Goal: Transaction & Acquisition: Purchase product/service

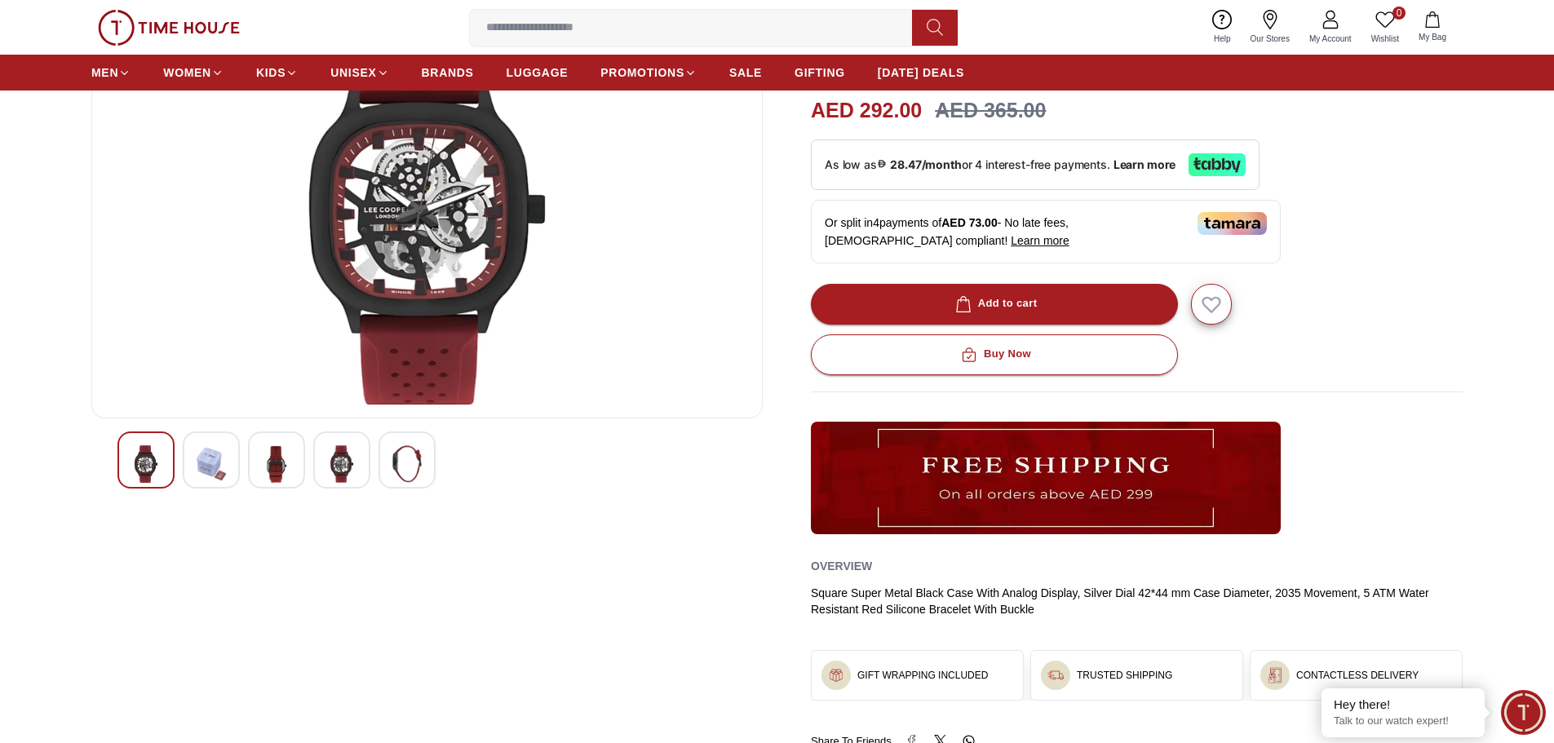
scroll to position [15, 0]
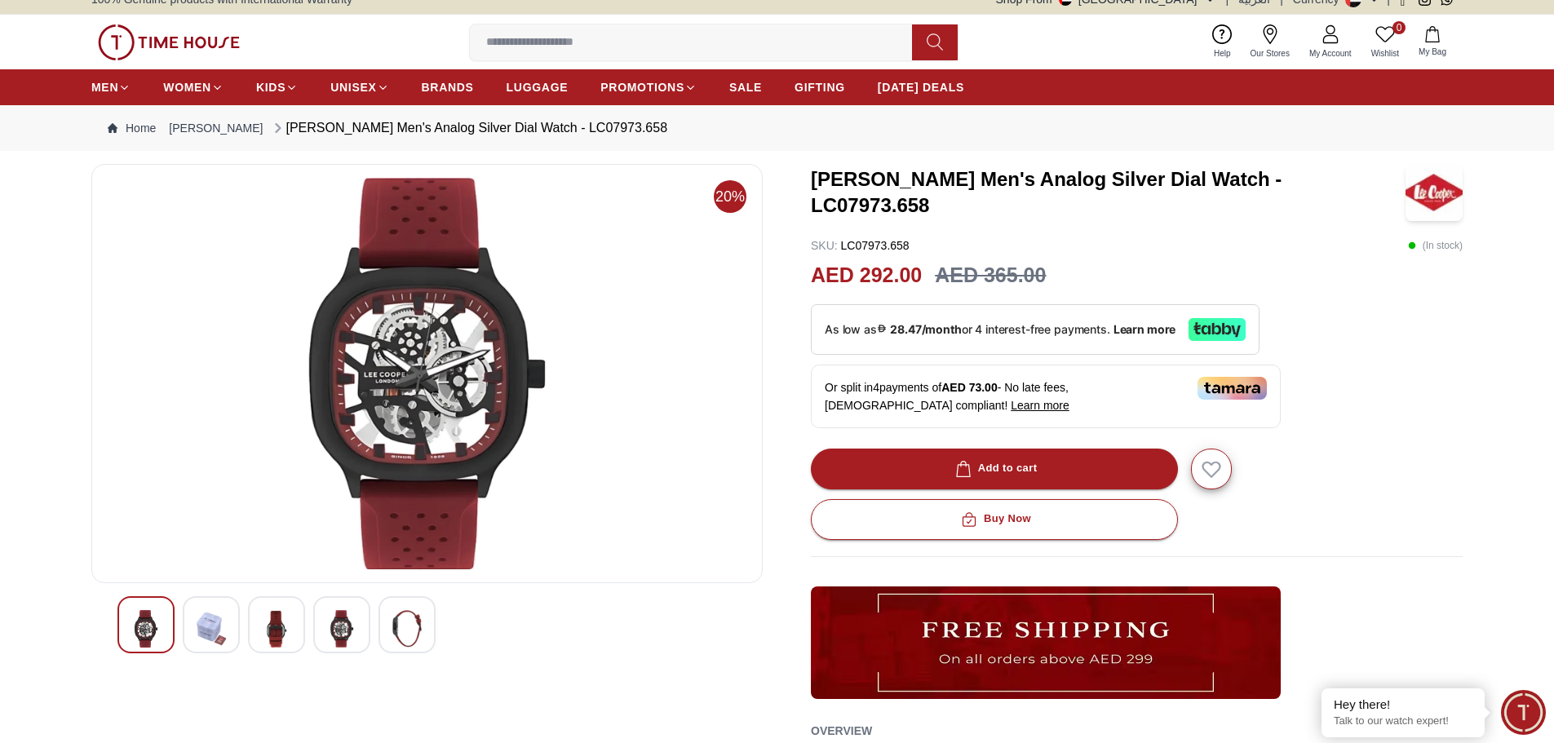
click at [278, 624] on img at bounding box center [276, 629] width 29 height 38
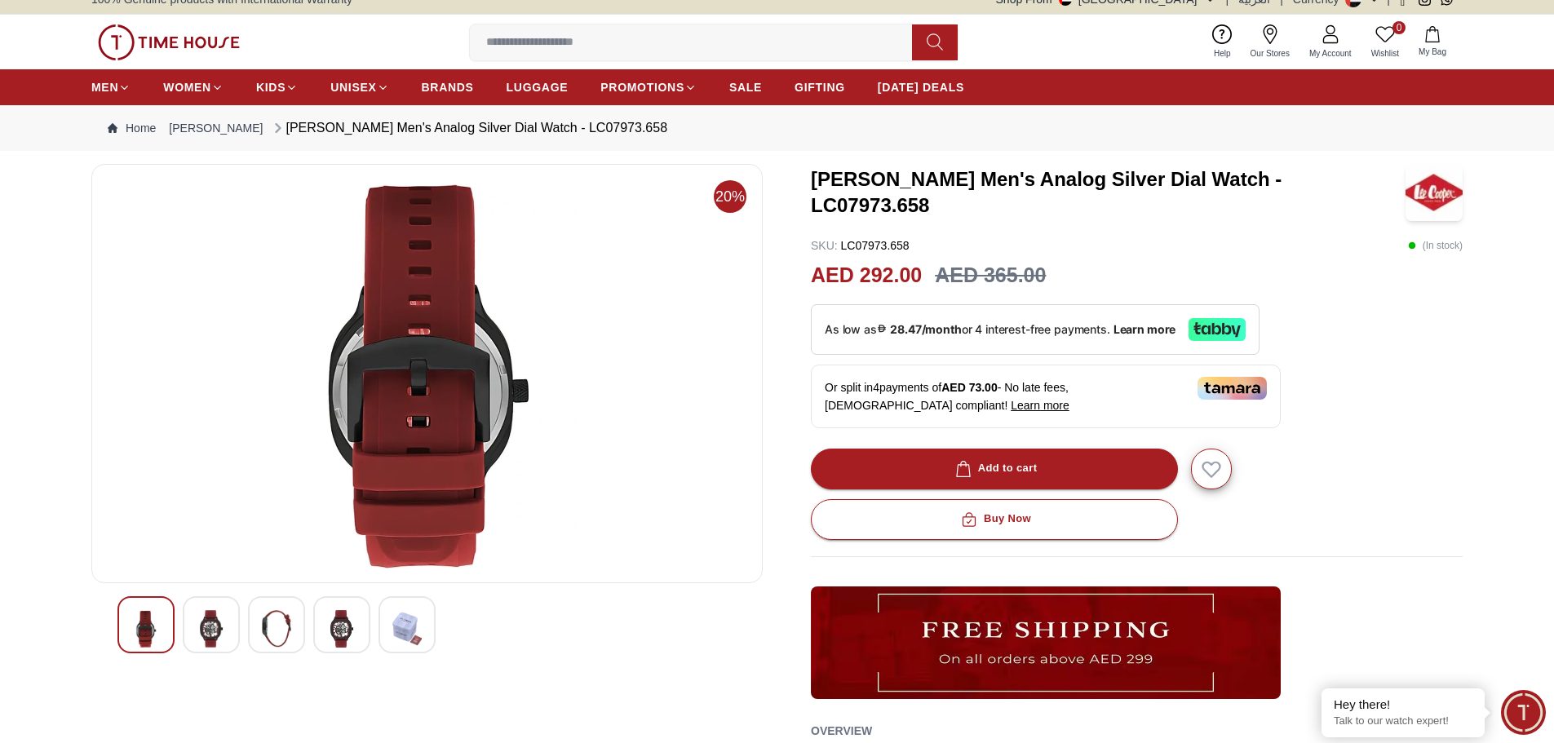
click at [343, 629] on img at bounding box center [341, 629] width 29 height 38
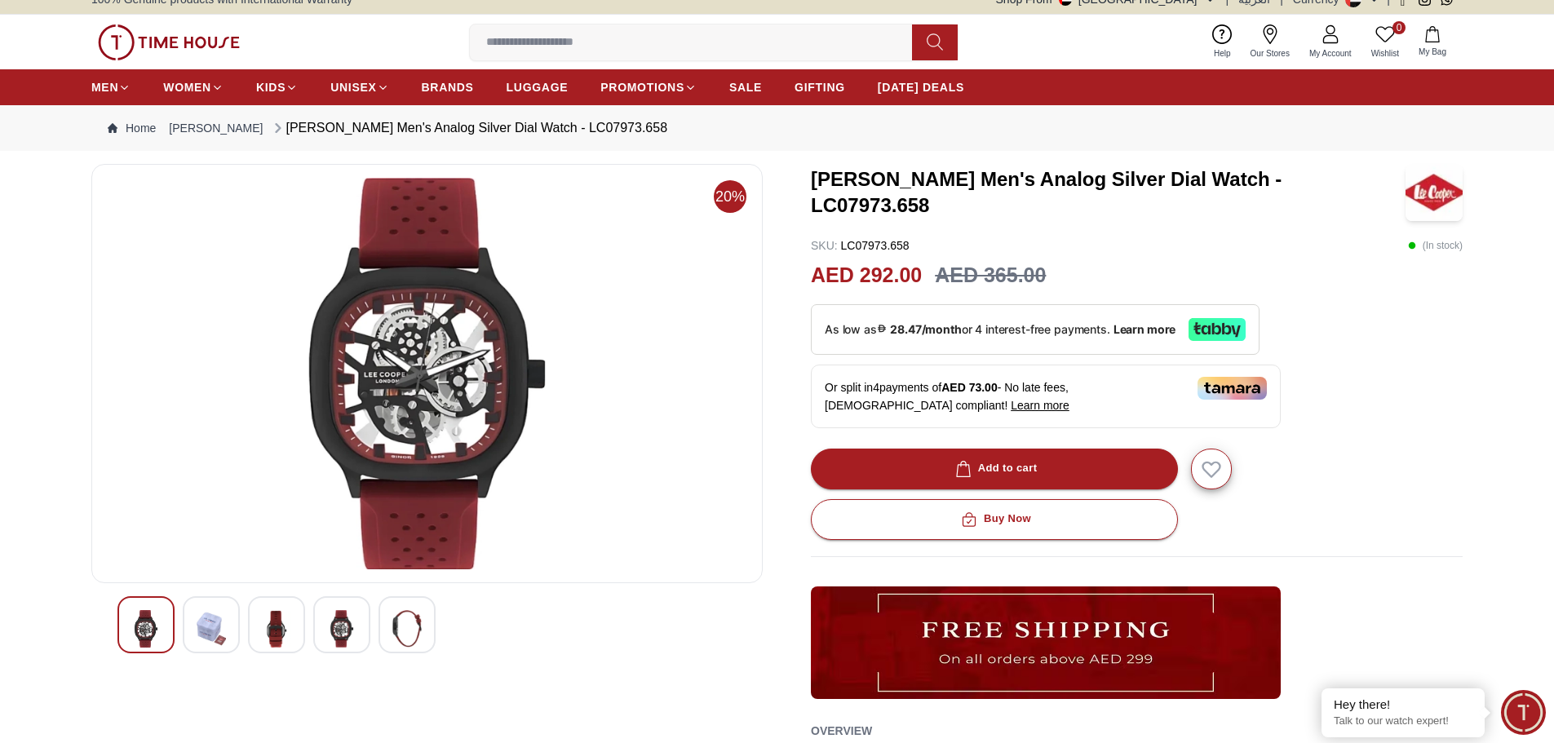
click at [405, 625] on img at bounding box center [406, 629] width 29 height 38
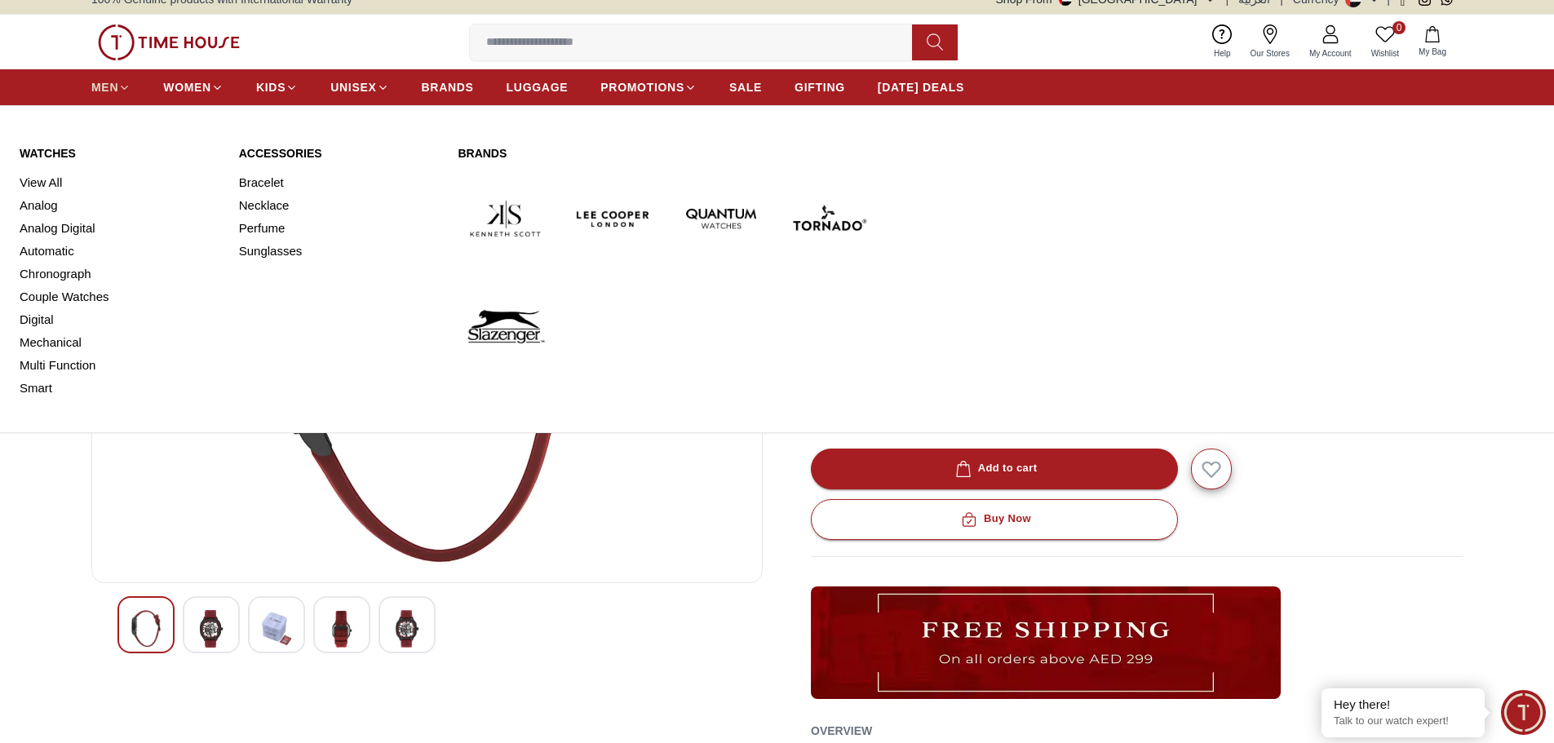
click at [122, 89] on icon at bounding box center [124, 88] width 12 height 12
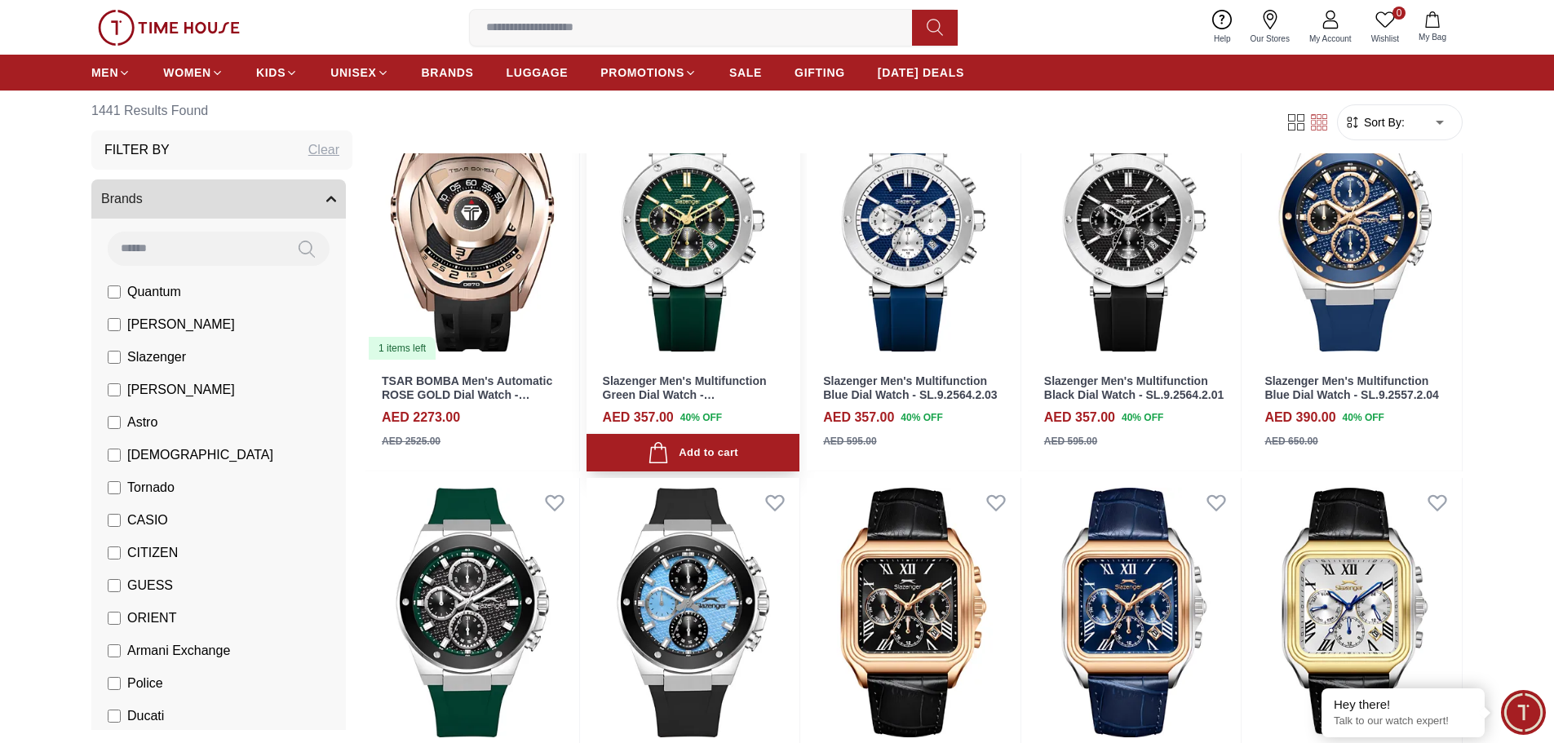
scroll to position [179, 0]
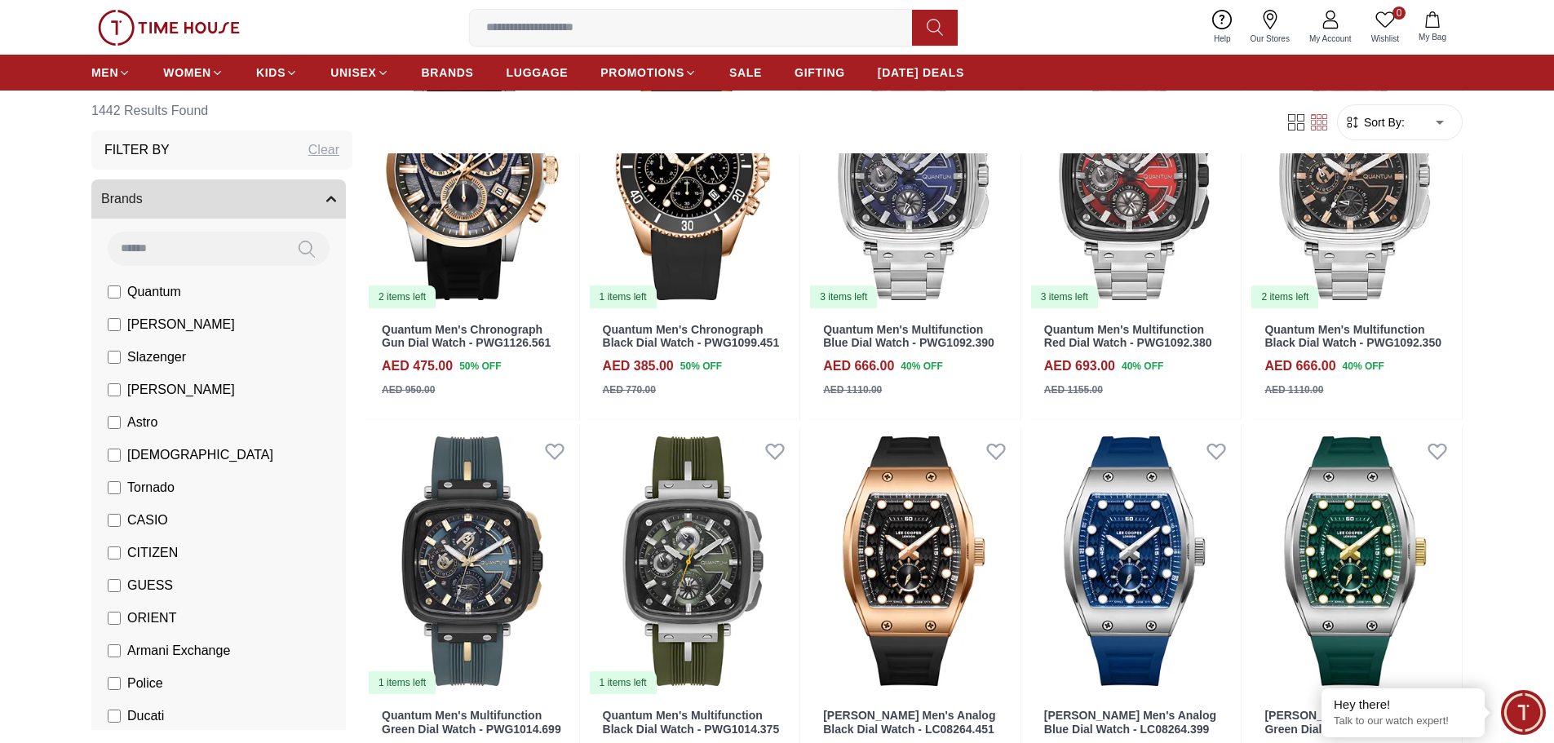
scroll to position [2544, 0]
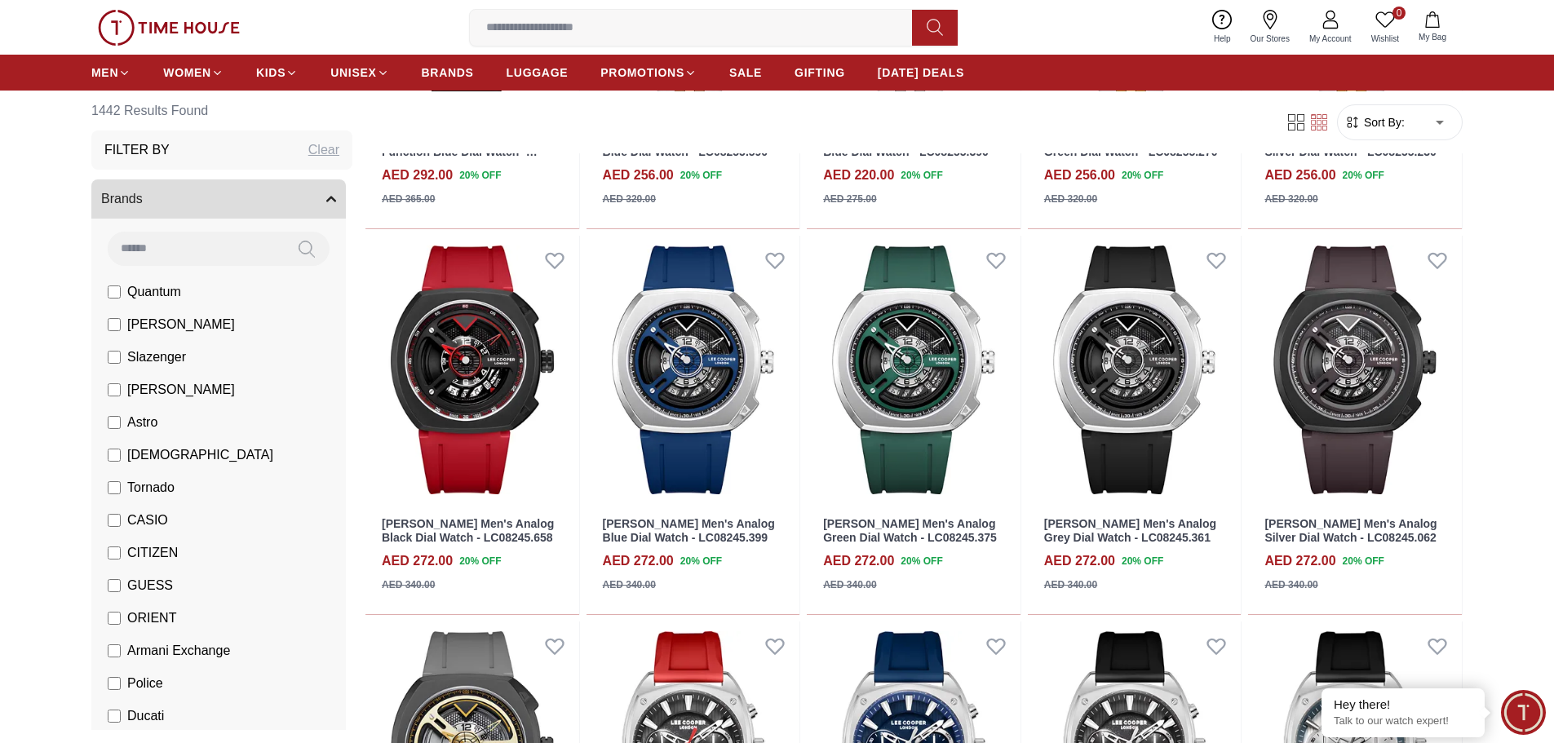
scroll to position [4991, 0]
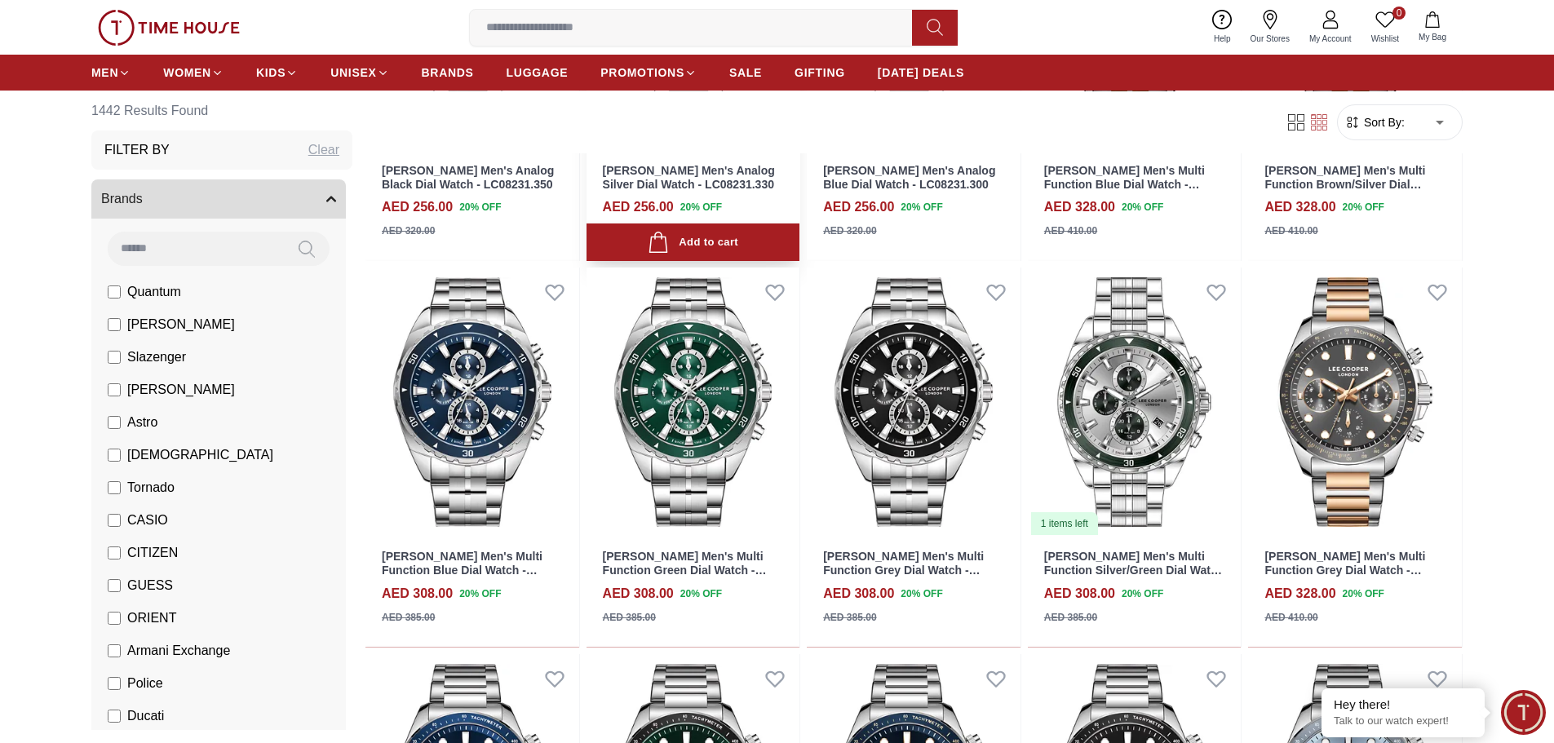
scroll to position [6786, 0]
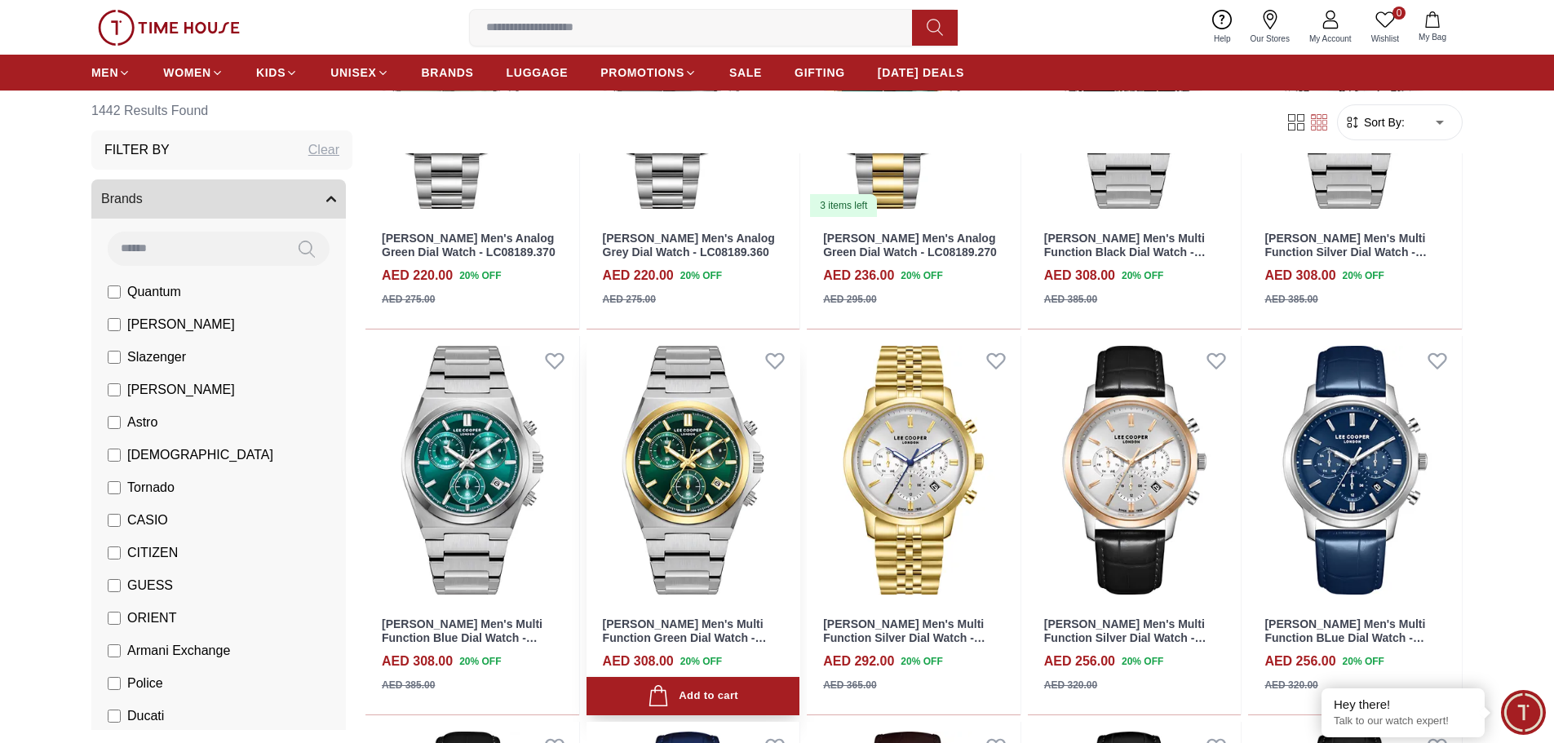
scroll to position [8231, 0]
